Goal: Task Accomplishment & Management: Use online tool/utility

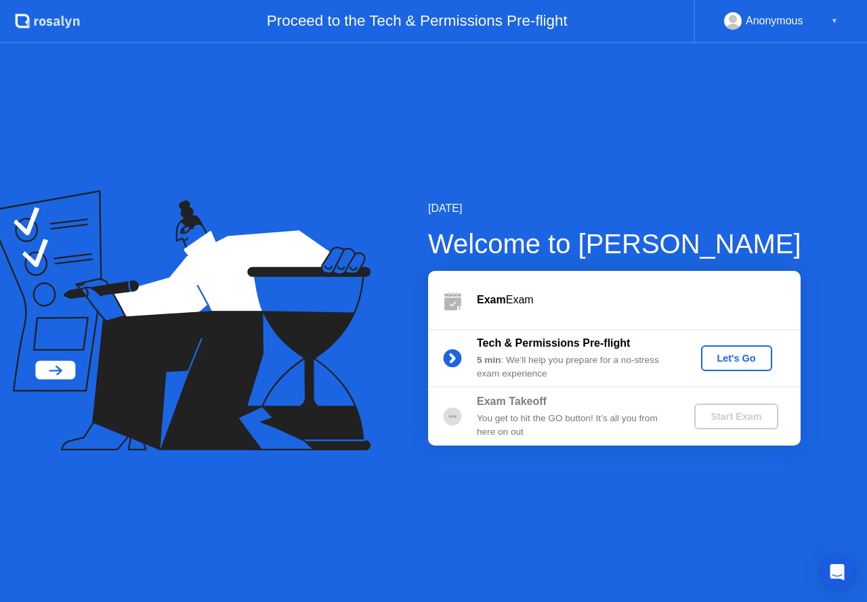
click at [748, 358] on div "Let's Go" at bounding box center [736, 358] width 60 height 11
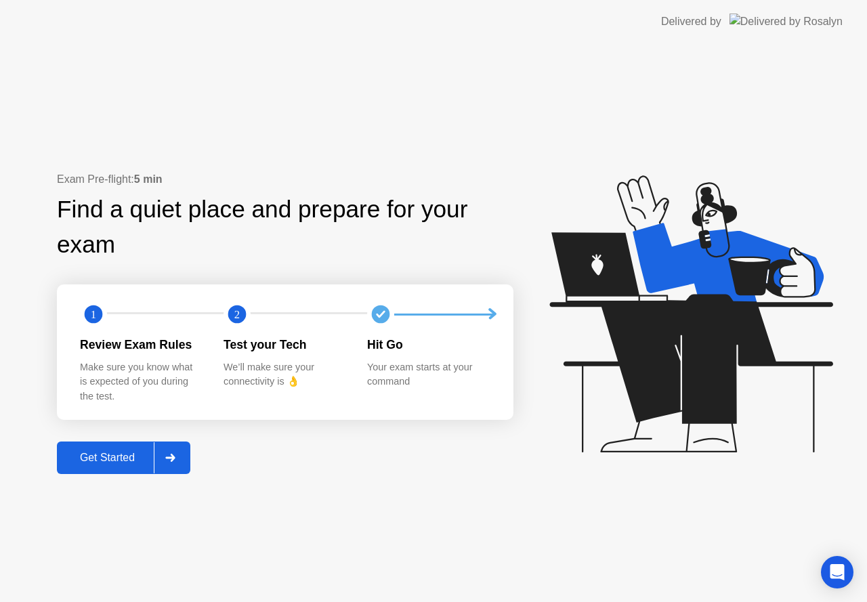
click at [144, 456] on div "Get Started" at bounding box center [107, 458] width 93 height 12
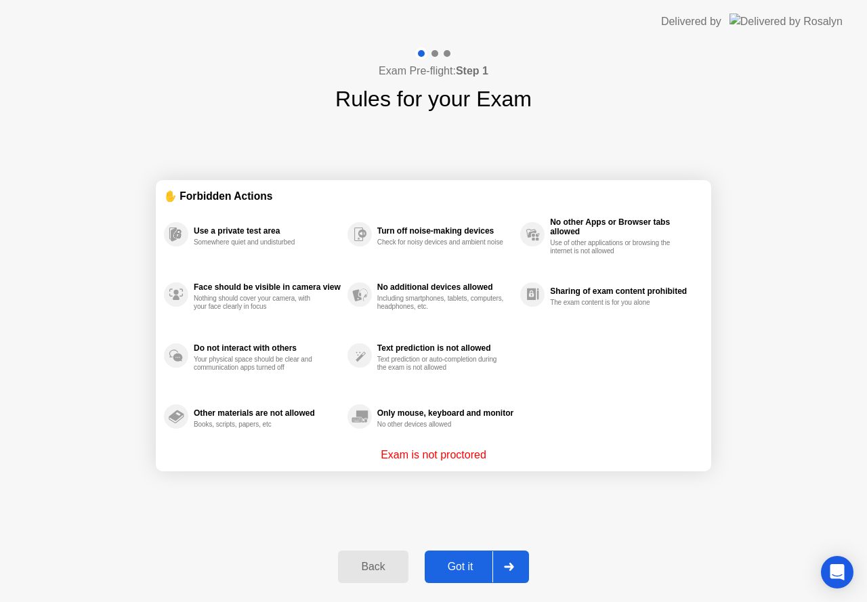
click at [448, 573] on div "Got it" at bounding box center [461, 567] width 64 height 12
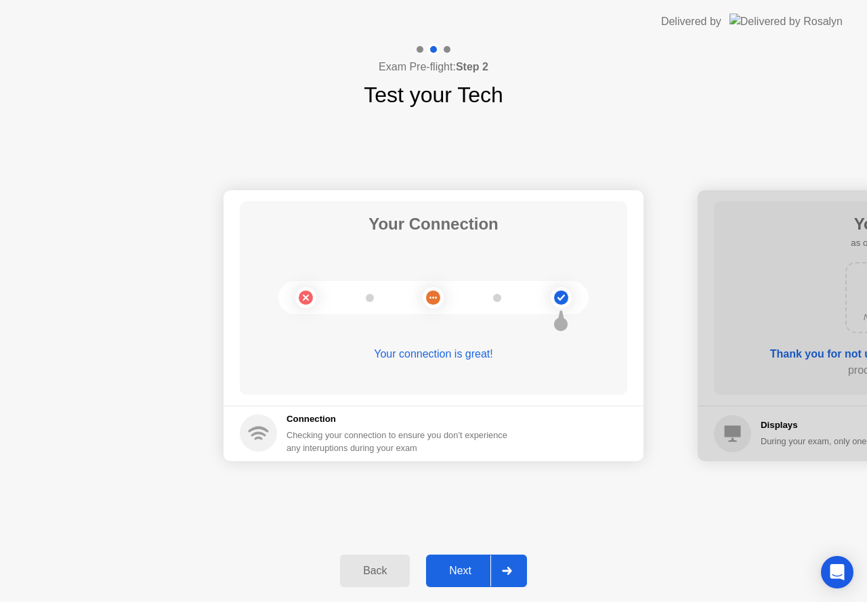
click at [448, 574] on div "Next" at bounding box center [460, 571] width 60 height 12
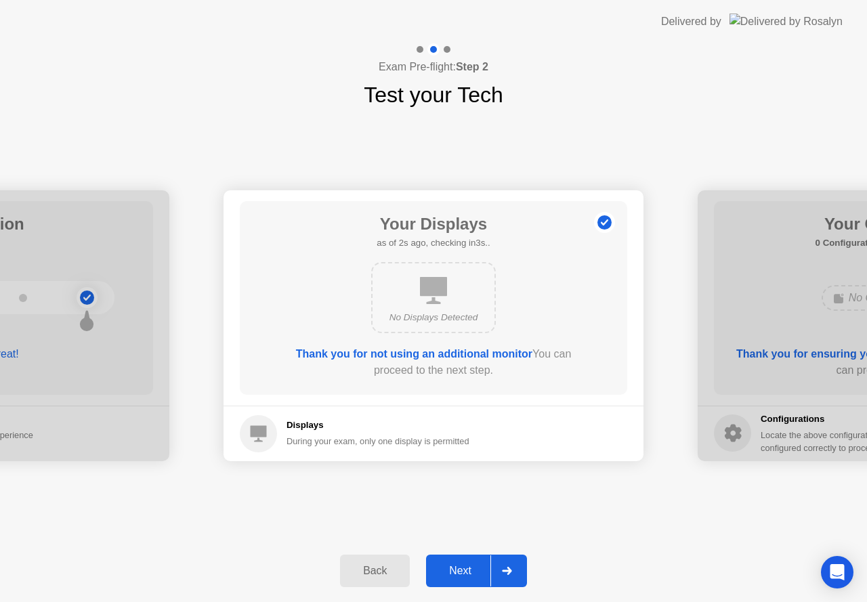
click at [448, 574] on div "Next" at bounding box center [460, 571] width 60 height 12
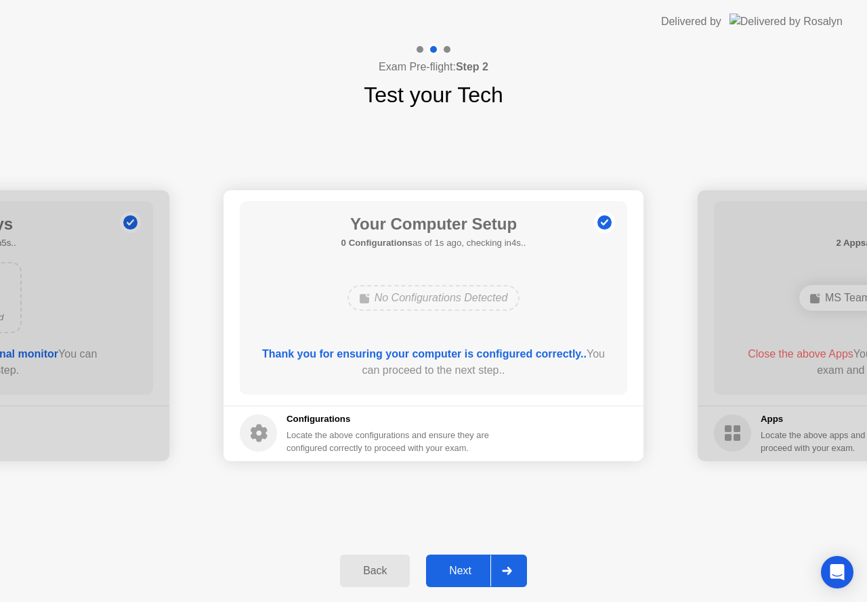
click at [448, 574] on div "Next" at bounding box center [460, 571] width 60 height 12
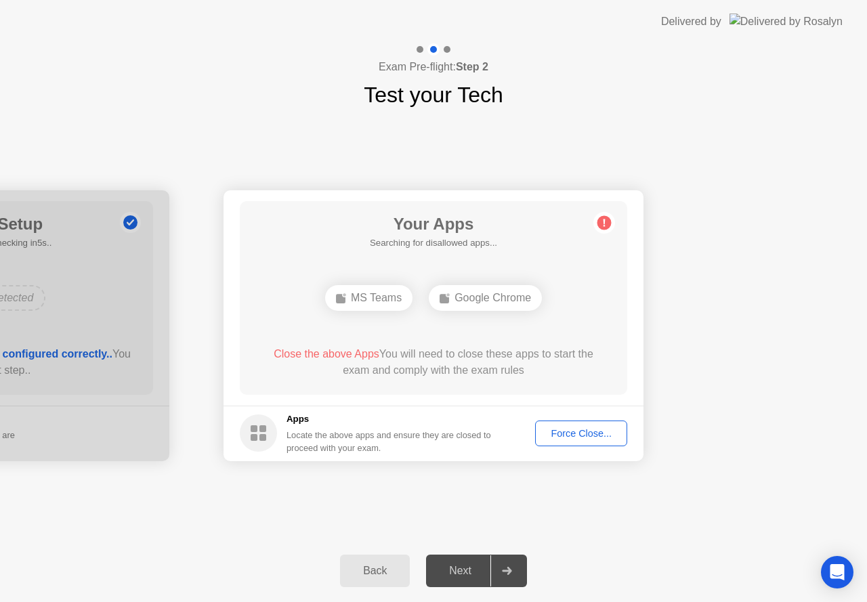
click at [566, 416] on footer "Apps Locate the above apps and ensure they are closed to proceed with your exam…" at bounding box center [433, 434] width 420 height 56
click at [567, 430] on div "Force Close..." at bounding box center [581, 433] width 83 height 11
click at [558, 432] on div "Force Close..." at bounding box center [581, 433] width 83 height 11
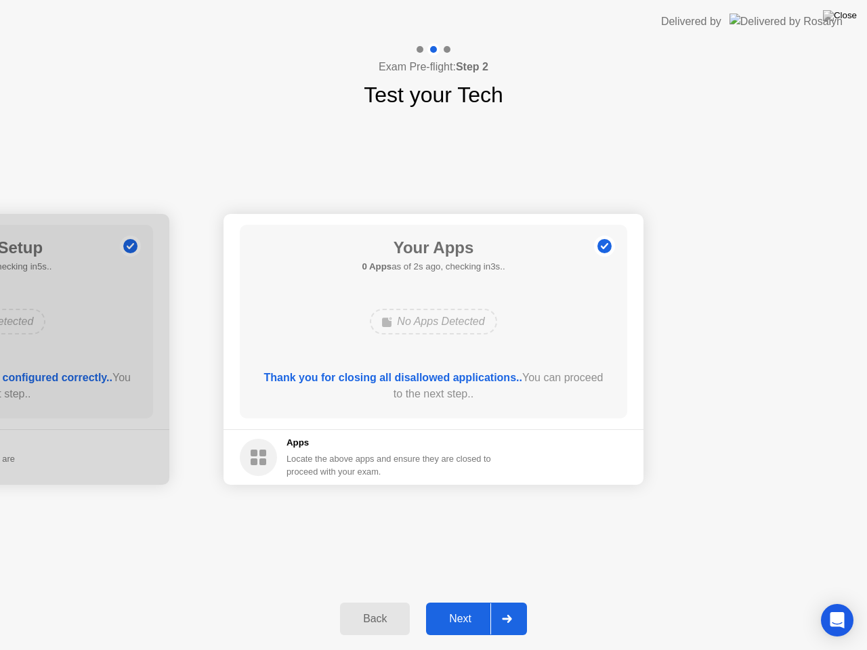
click at [459, 601] on div "Next" at bounding box center [460, 619] width 60 height 12
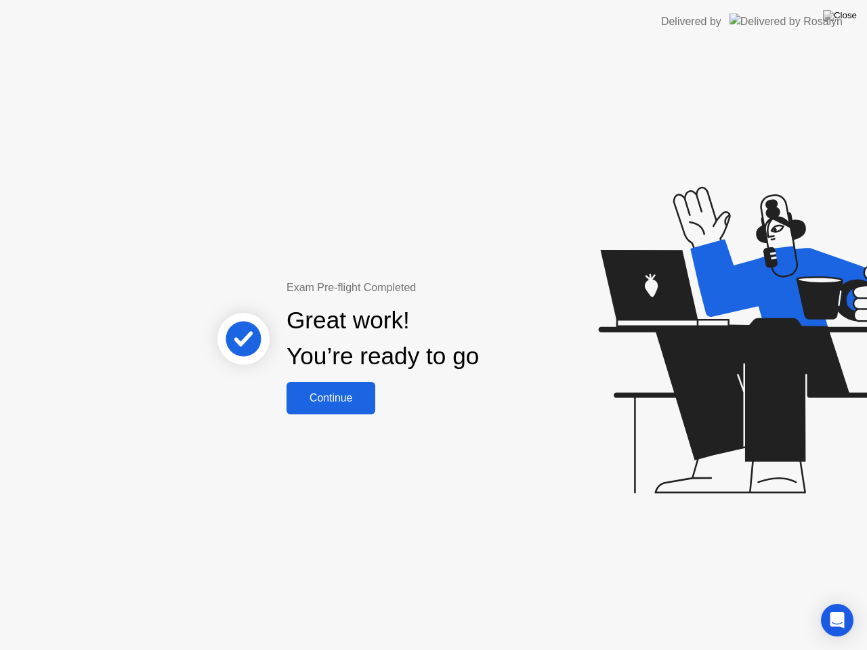
click at [345, 403] on div "Continue" at bounding box center [331, 398] width 81 height 12
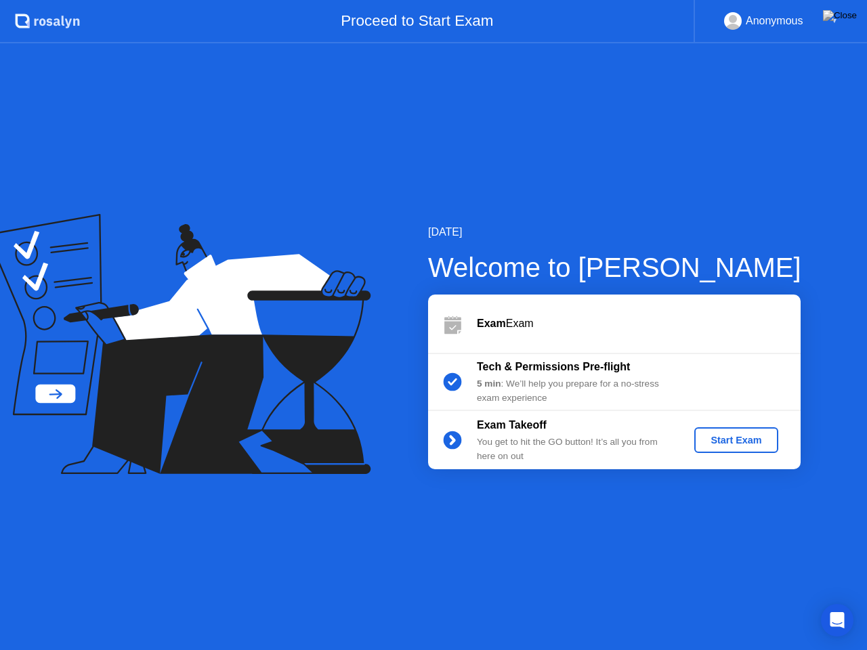
click at [729, 437] on div "Start Exam" at bounding box center [736, 440] width 72 height 11
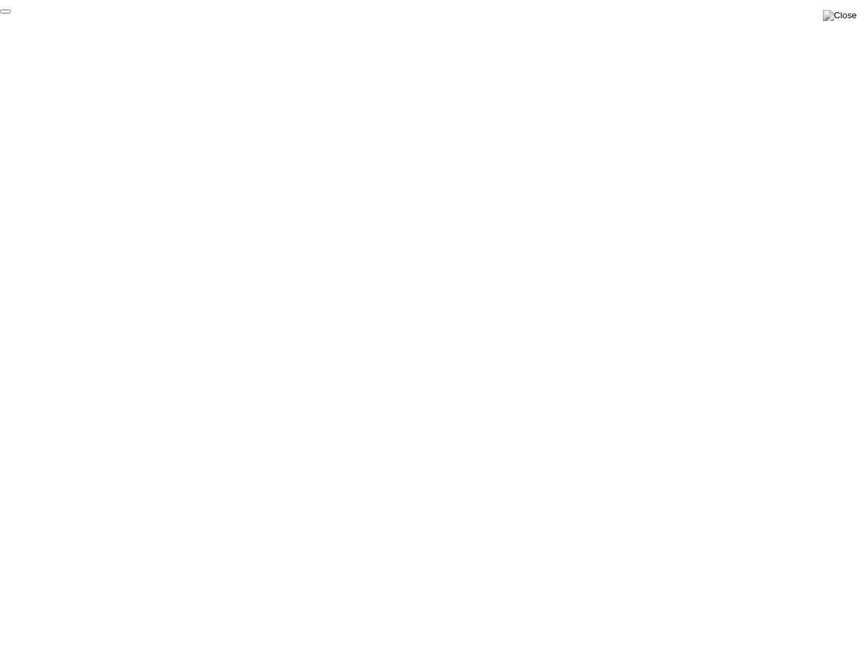
click div "End Proctoring Session"
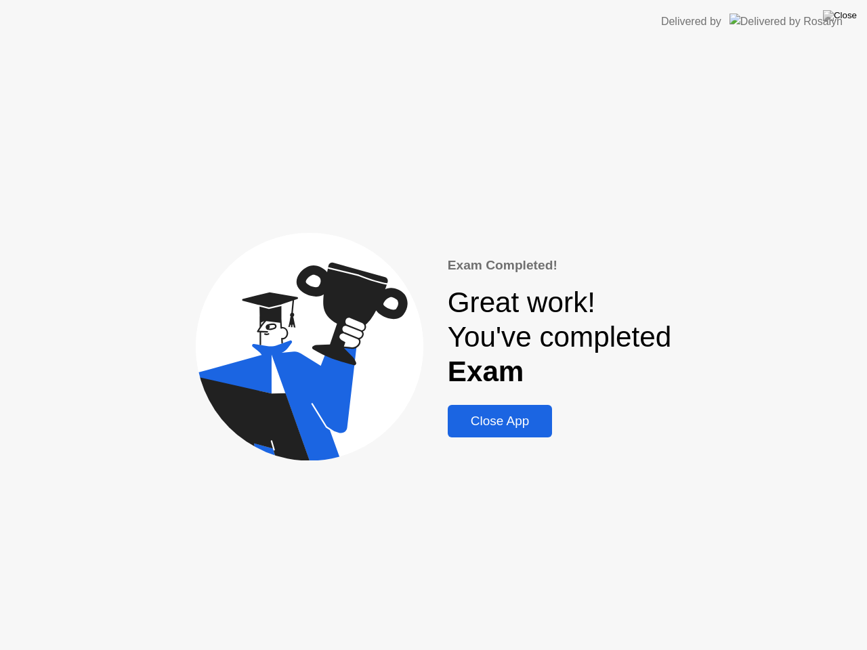
click at [494, 423] on div "Close App" at bounding box center [500, 421] width 97 height 15
